Goal: Check status: Check status

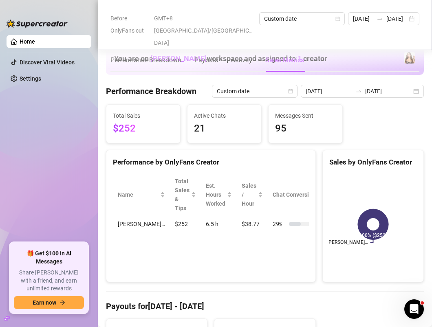
scroll to position [1069, 0]
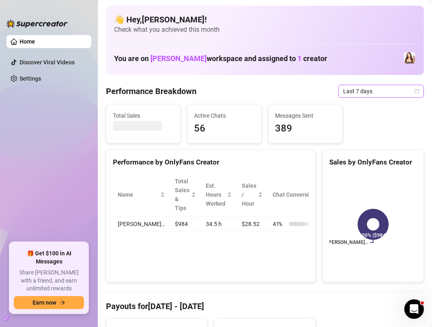
click at [365, 91] on span "Last 7 days" at bounding box center [381, 91] width 76 height 12
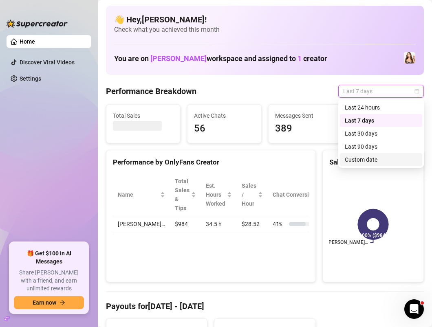
click at [364, 159] on div "Custom date" at bounding box center [381, 159] width 73 height 9
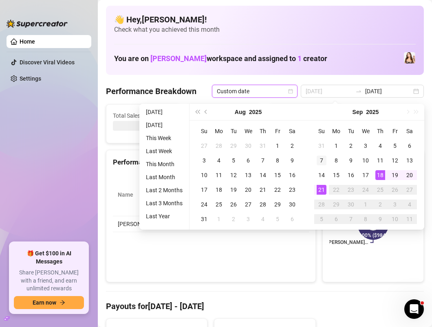
type input "2025-09-07"
click at [322, 161] on div "7" at bounding box center [322, 161] width 10 height 10
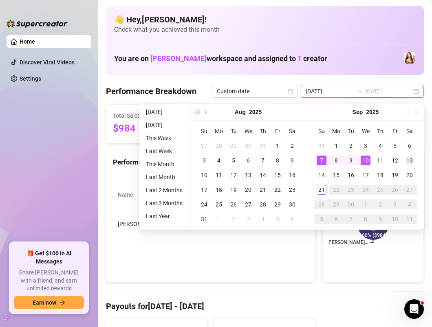
type input "2025-09-13"
click at [411, 161] on div "13" at bounding box center [410, 161] width 10 height 10
type input "2025-09-07"
type input "2025-09-13"
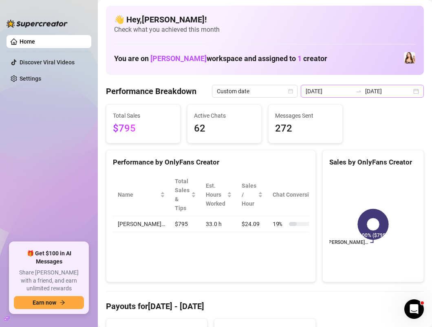
click at [416, 87] on div "2025-09-07 2025-09-13" at bounding box center [362, 91] width 123 height 13
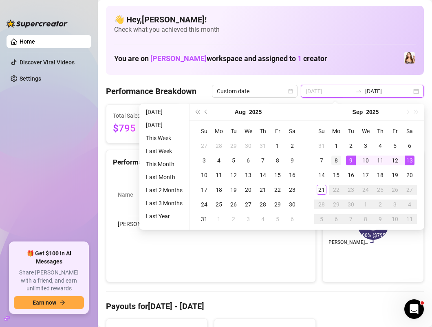
type input "2025-09-08"
click at [337, 157] on div "8" at bounding box center [336, 161] width 10 height 10
type input "2025-09-08"
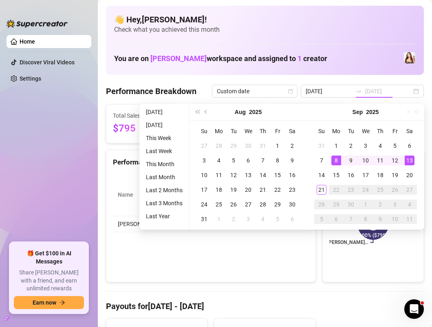
type input "2025-09-08"
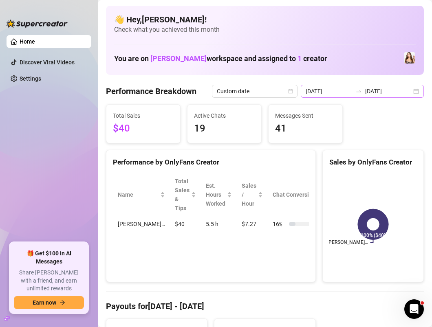
click at [418, 96] on div "2025-09-08 2025-09-08" at bounding box center [362, 91] width 123 height 13
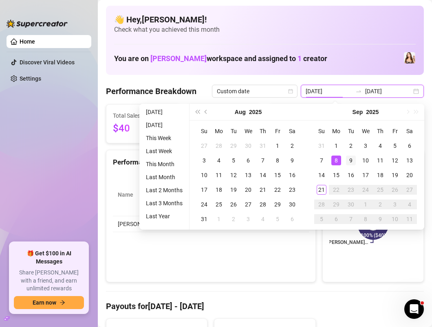
type input "2025-09-09"
click at [352, 161] on div "9" at bounding box center [351, 161] width 10 height 10
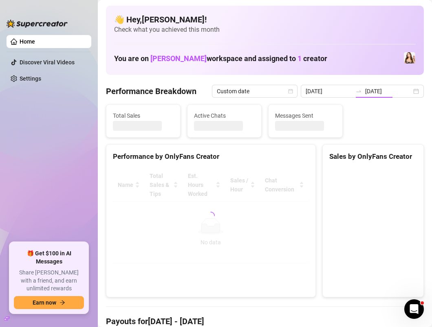
type input "2025-09-09"
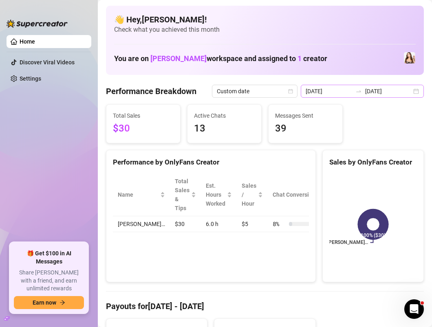
click at [417, 93] on div "2025-09-09 2025-09-09" at bounding box center [362, 91] width 123 height 13
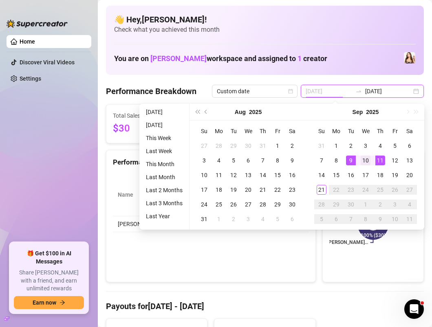
type input "2025-09-10"
click at [366, 161] on div "10" at bounding box center [366, 161] width 10 height 10
type input "2025-09-10"
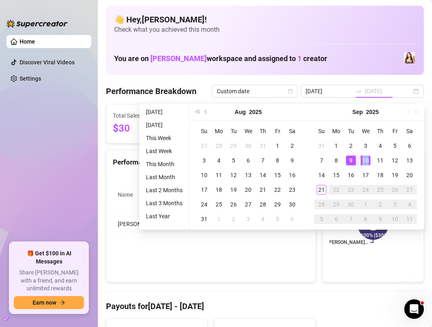
type input "2025-09-10"
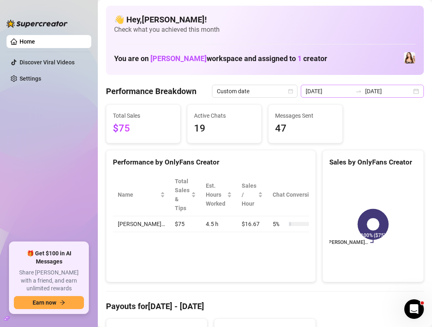
click at [417, 91] on div "2025-09-10 2025-09-10" at bounding box center [362, 91] width 123 height 13
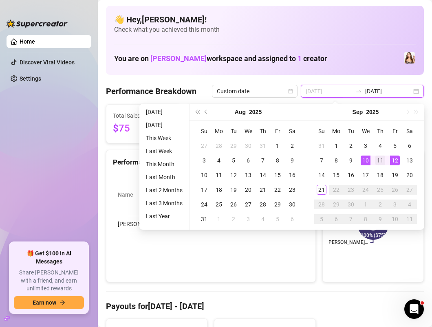
type input "2025-09-11"
click at [380, 163] on div "11" at bounding box center [380, 161] width 10 height 10
type input "2025-09-11"
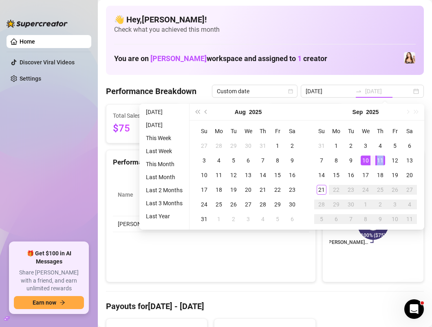
type input "2025-09-11"
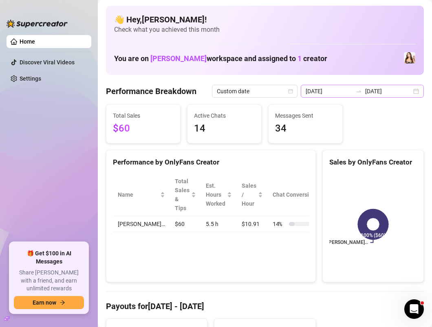
click at [415, 93] on div "2025-09-11 2025-09-11" at bounding box center [362, 91] width 123 height 13
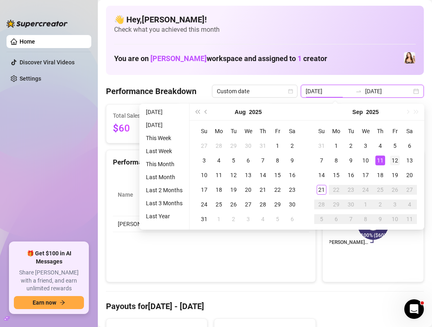
type input "2025-09-12"
click at [394, 162] on div "12" at bounding box center [395, 161] width 10 height 10
type input "2025-09-12"
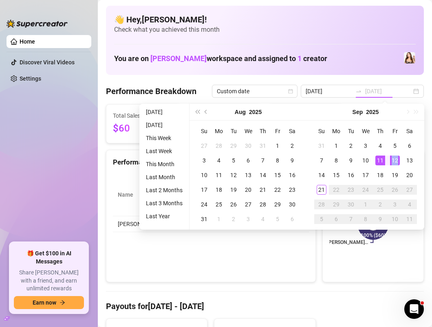
type input "2025-09-12"
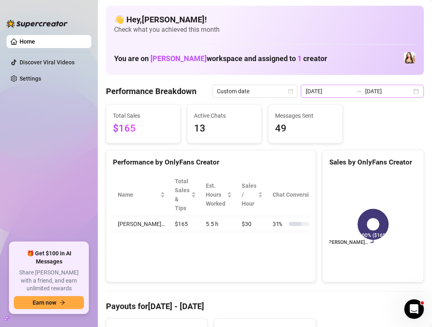
click at [416, 92] on div "2025-09-12 2025-09-12" at bounding box center [362, 91] width 123 height 13
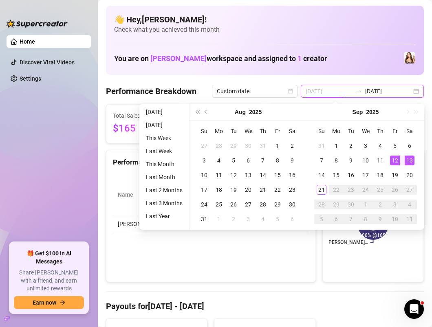
type input "2025-09-13"
click at [409, 160] on div "13" at bounding box center [410, 161] width 10 height 10
type input "2025-09-13"
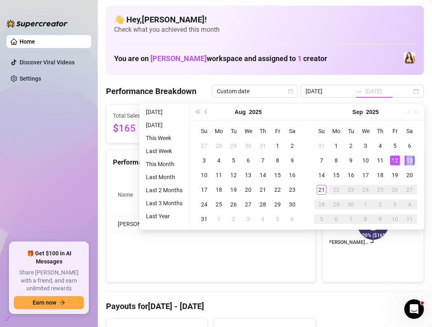
type input "2025-09-13"
